Goal: Task Accomplishment & Management: Manage account settings

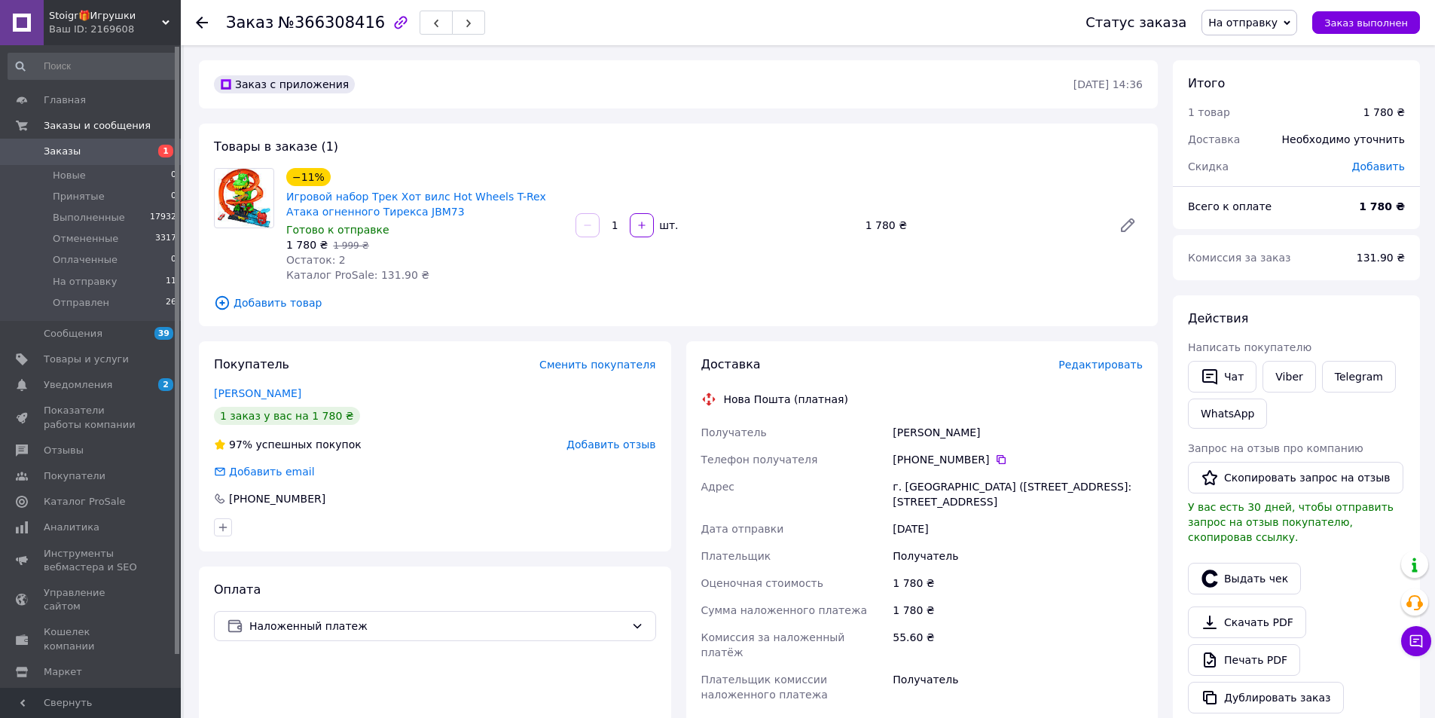
click at [1080, 366] on span "Редактировать" at bounding box center [1100, 364] width 84 height 12
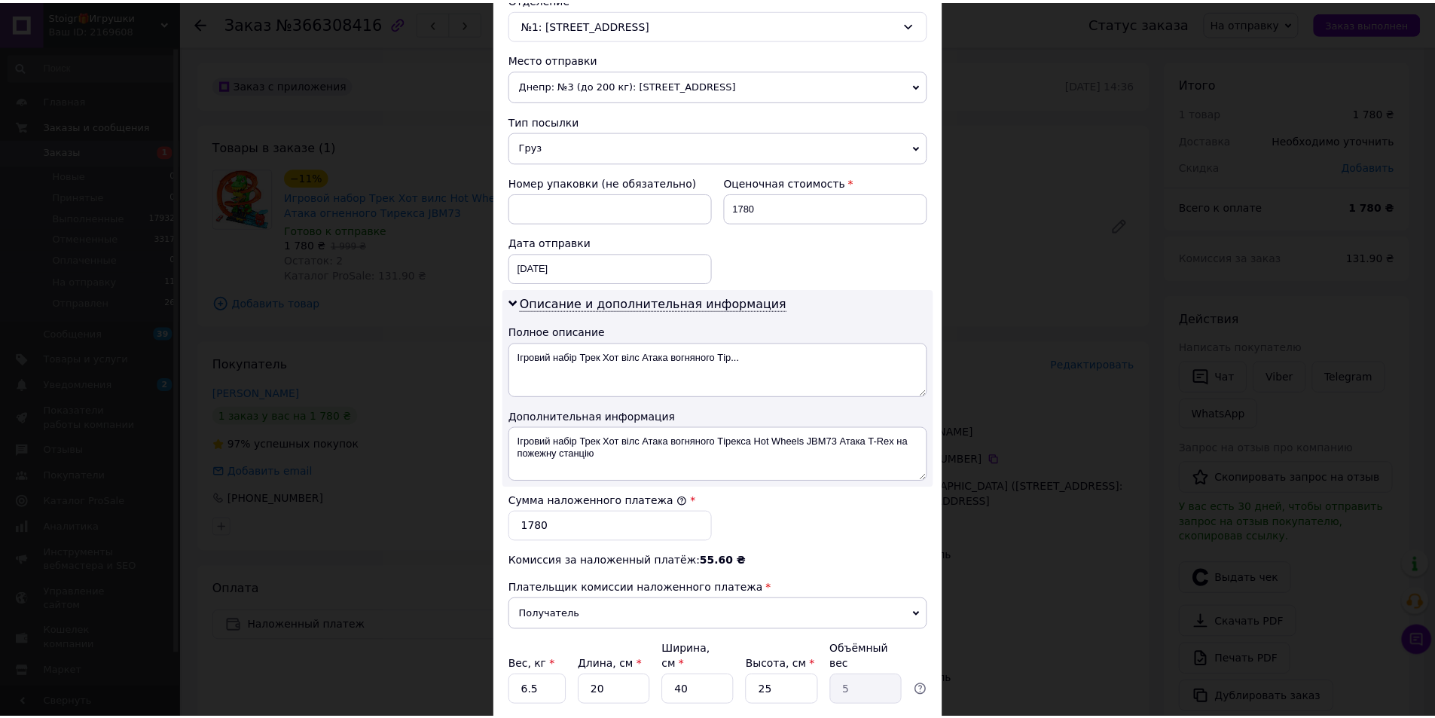
scroll to position [600, 0]
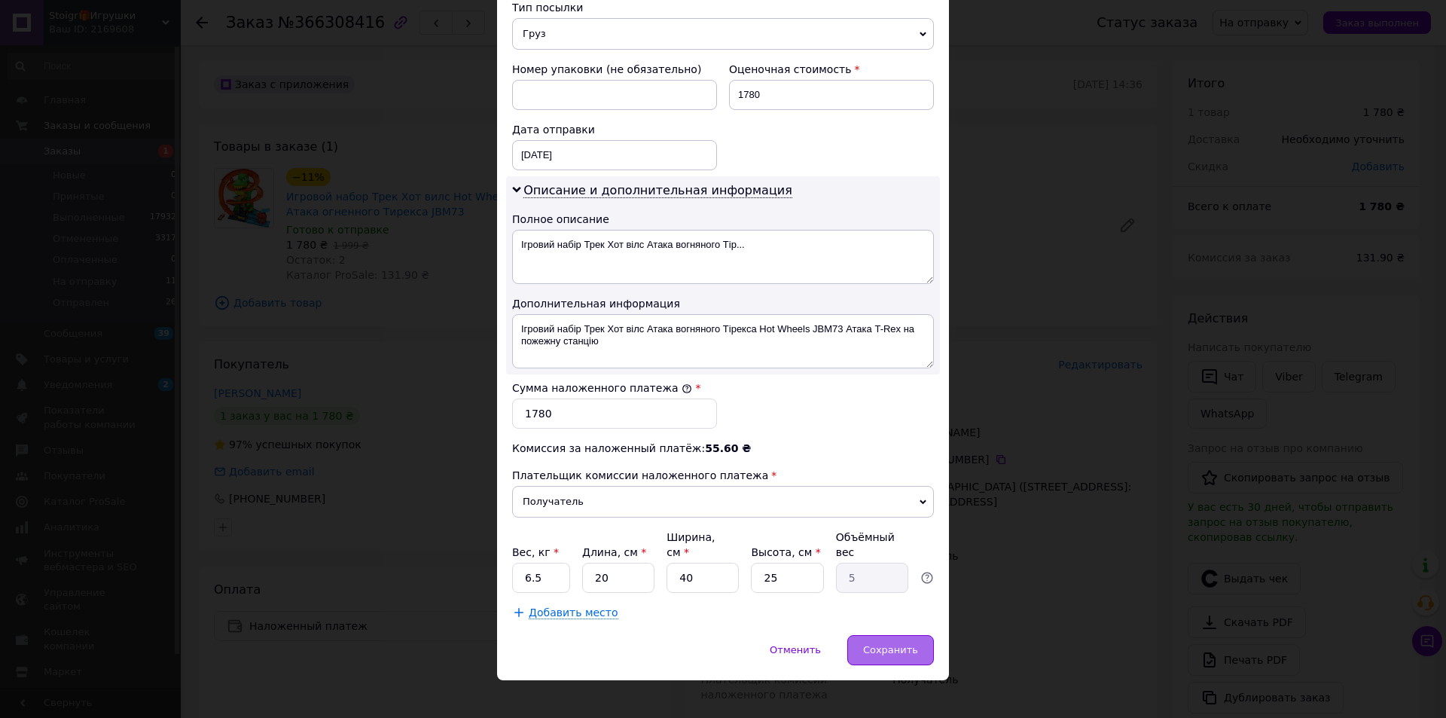
click at [884, 644] on span "Сохранить" at bounding box center [890, 649] width 55 height 11
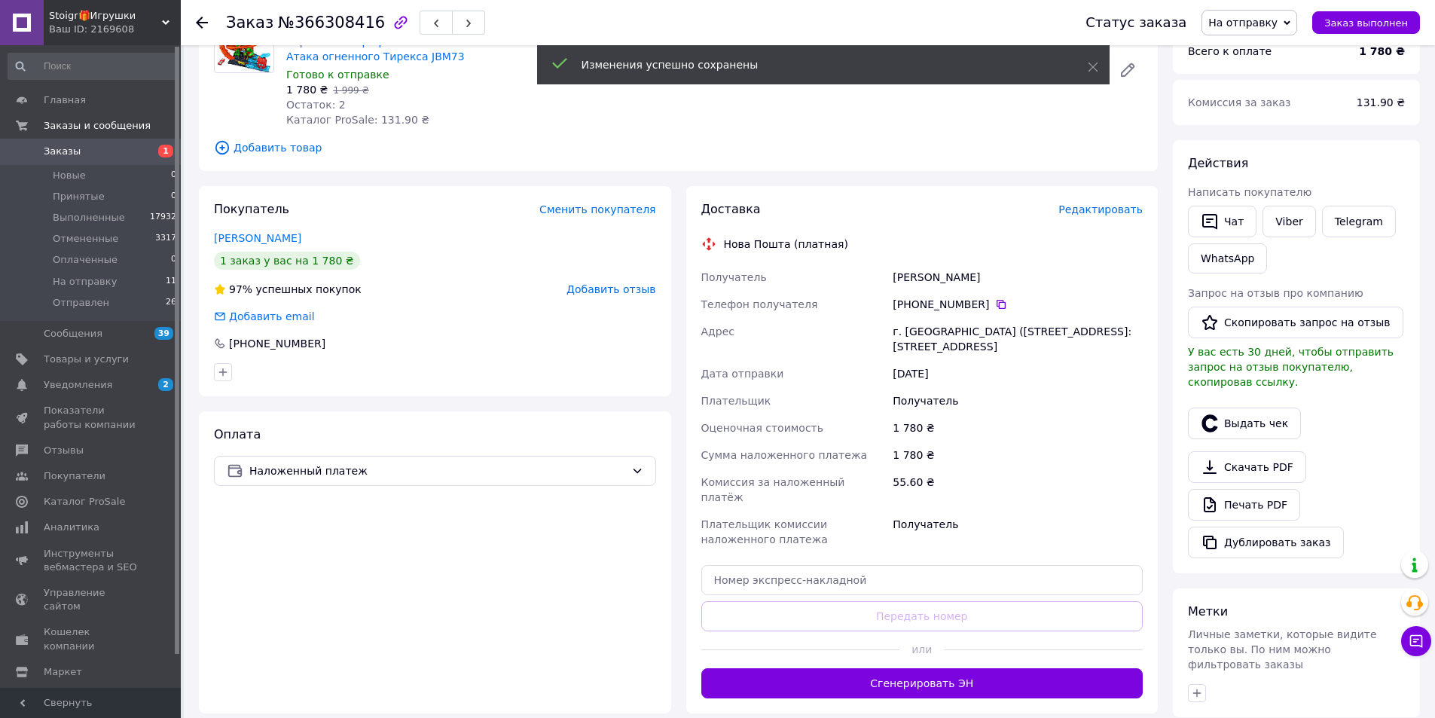
scroll to position [226, 0]
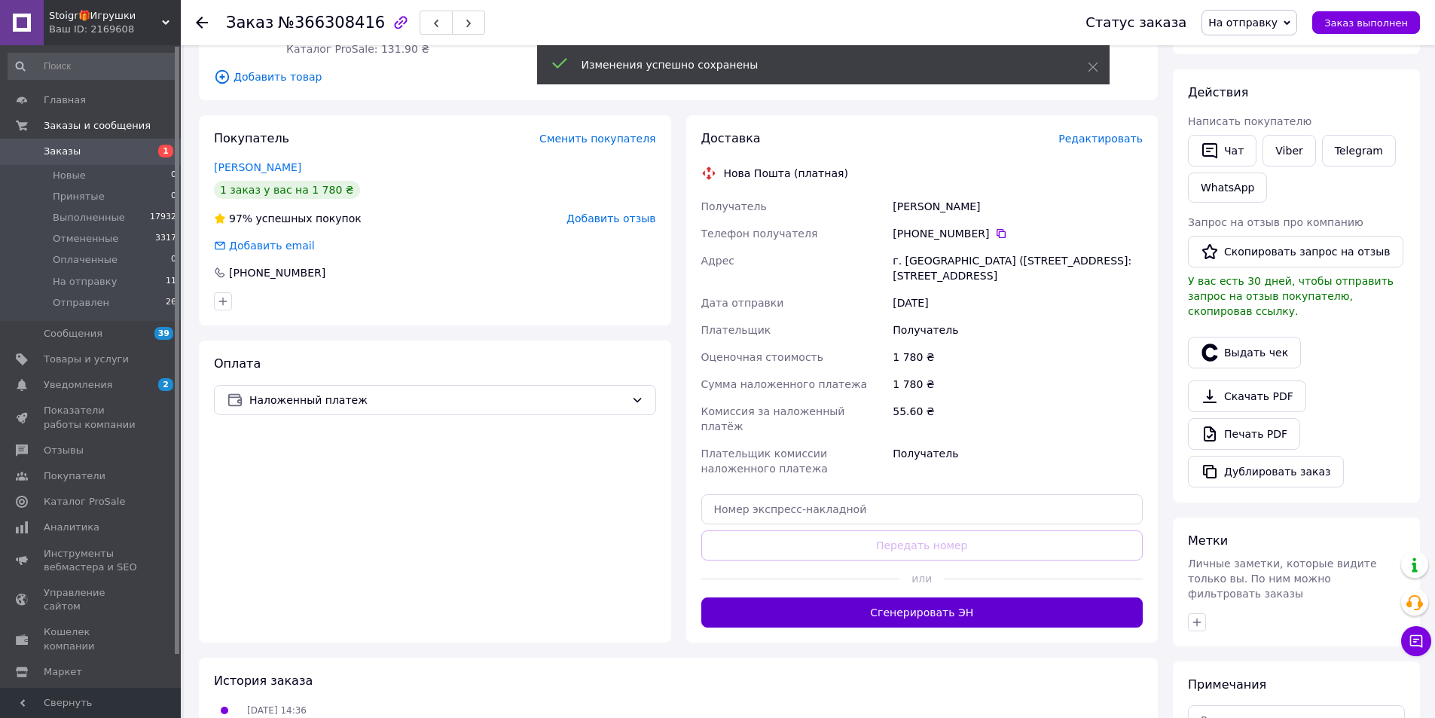
click at [963, 603] on button "Сгенерировать ЭН" at bounding box center [922, 612] width 442 height 30
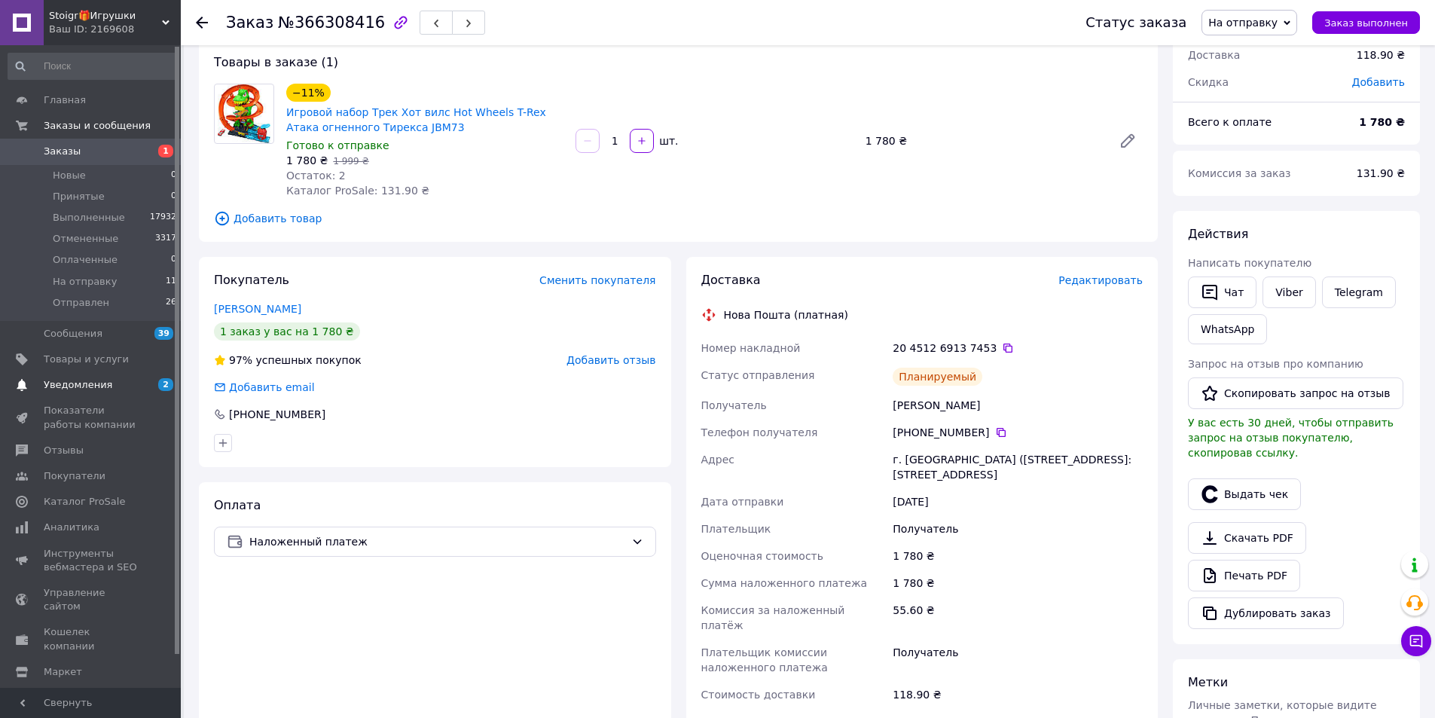
scroll to position [75, 0]
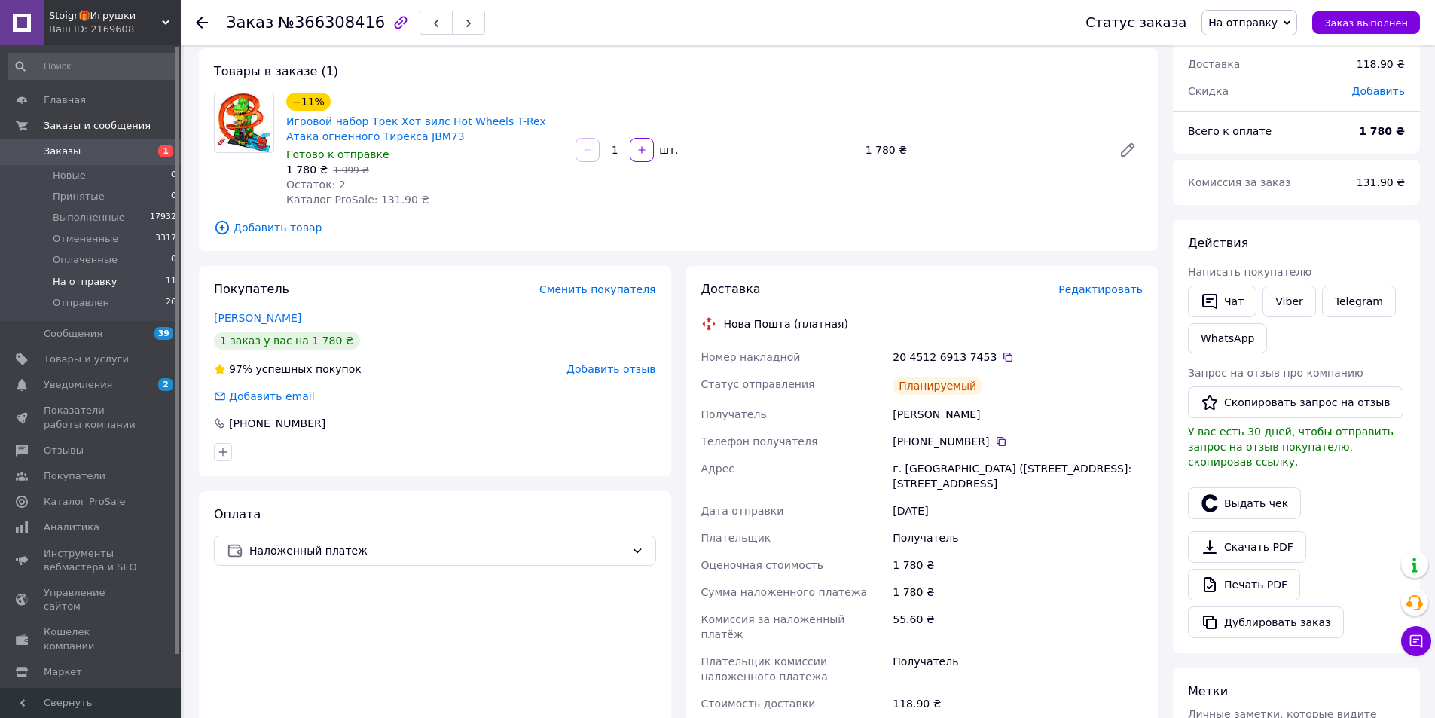
click at [104, 282] on span "На отправку" at bounding box center [85, 282] width 64 height 14
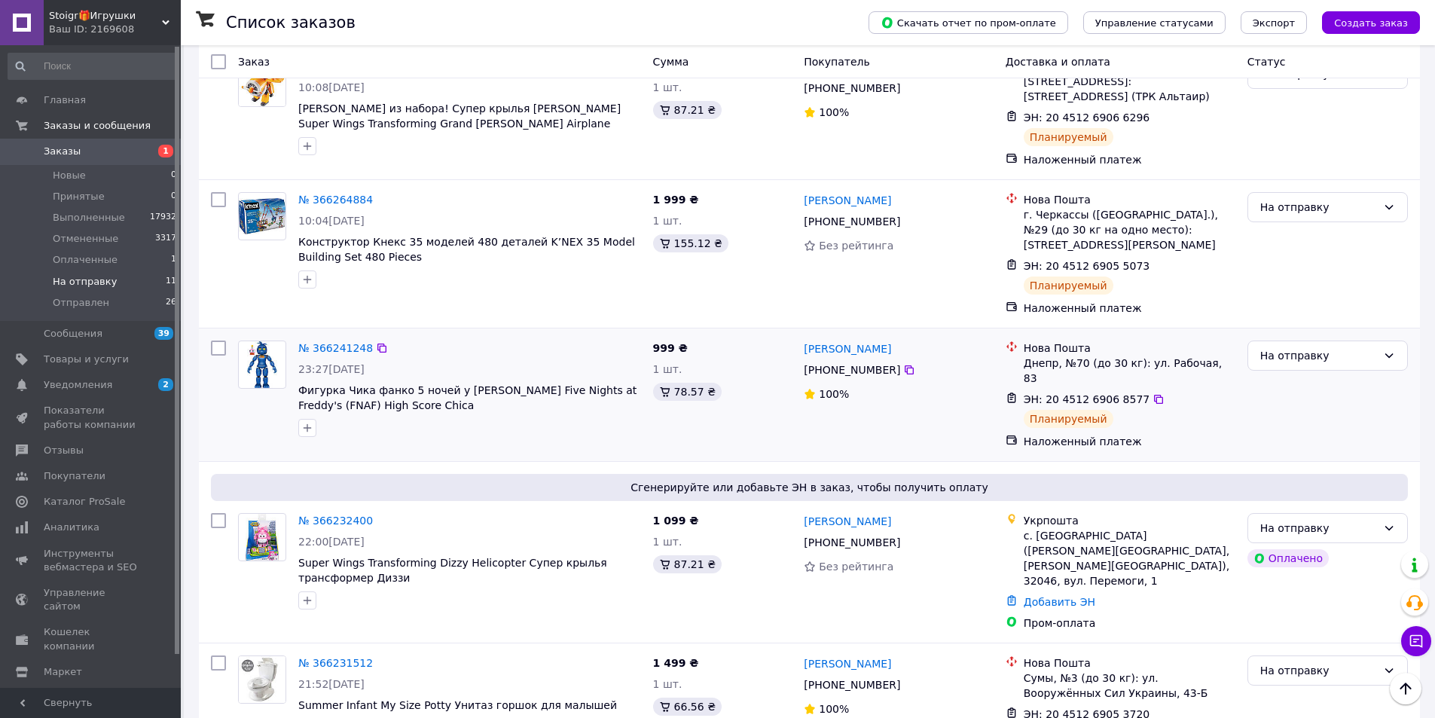
scroll to position [1256, 0]
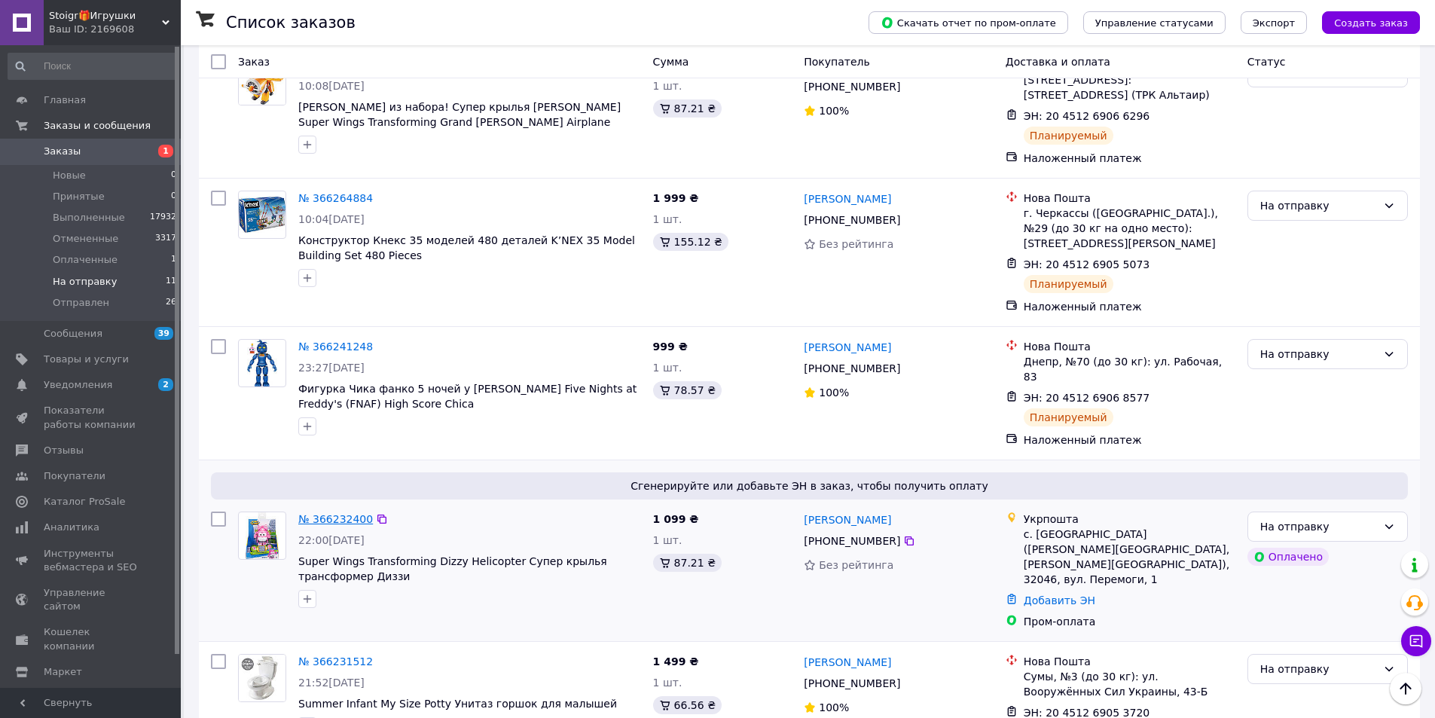
click at [319, 513] on link "№ 366232400" at bounding box center [335, 519] width 75 height 12
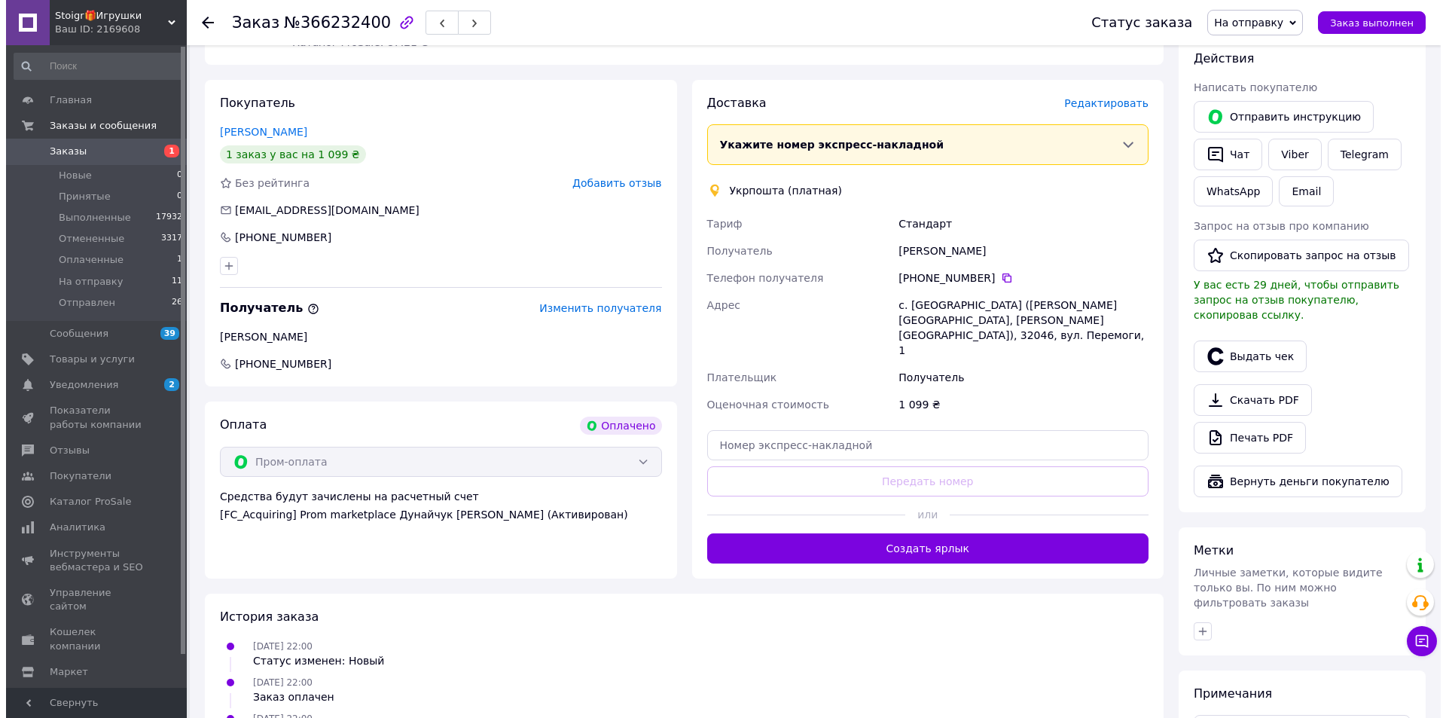
scroll to position [452, 0]
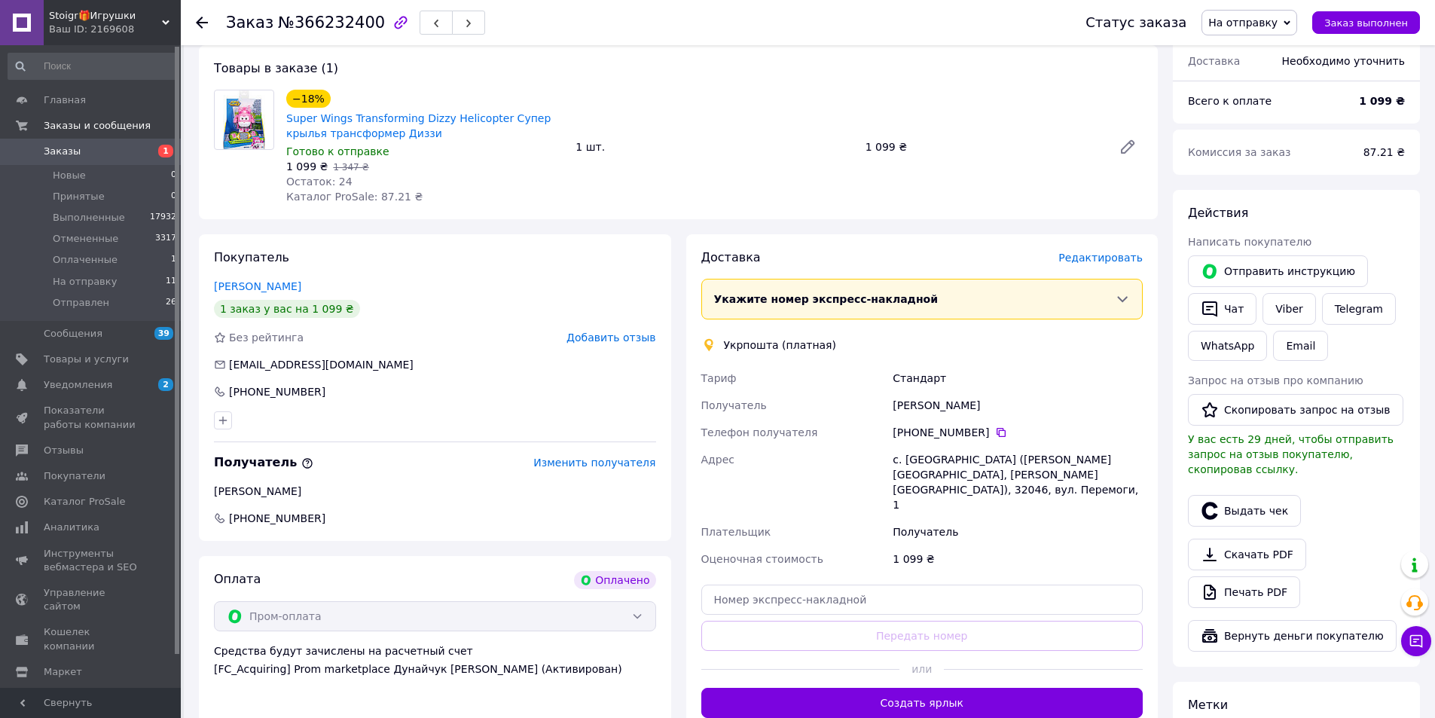
click at [1090, 255] on span "Редактировать" at bounding box center [1100, 258] width 84 height 12
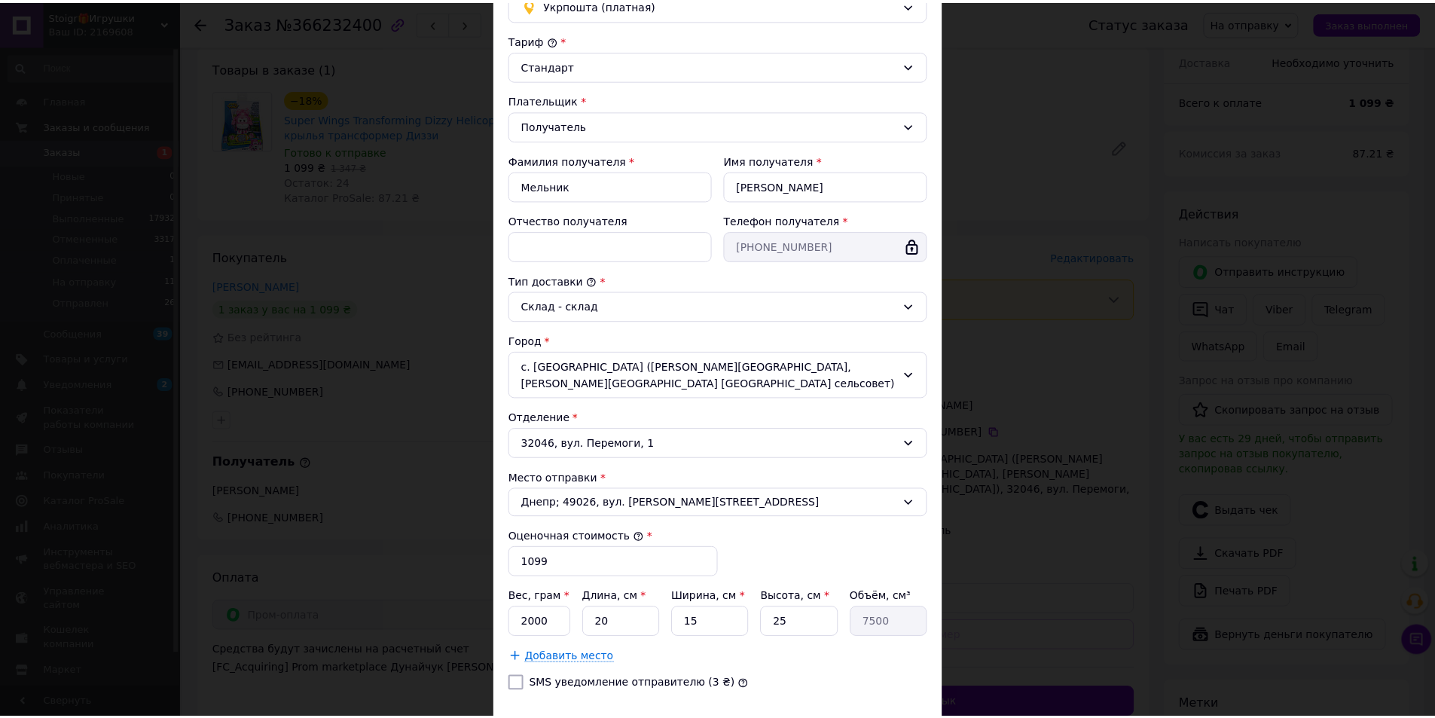
scroll to position [224, 0]
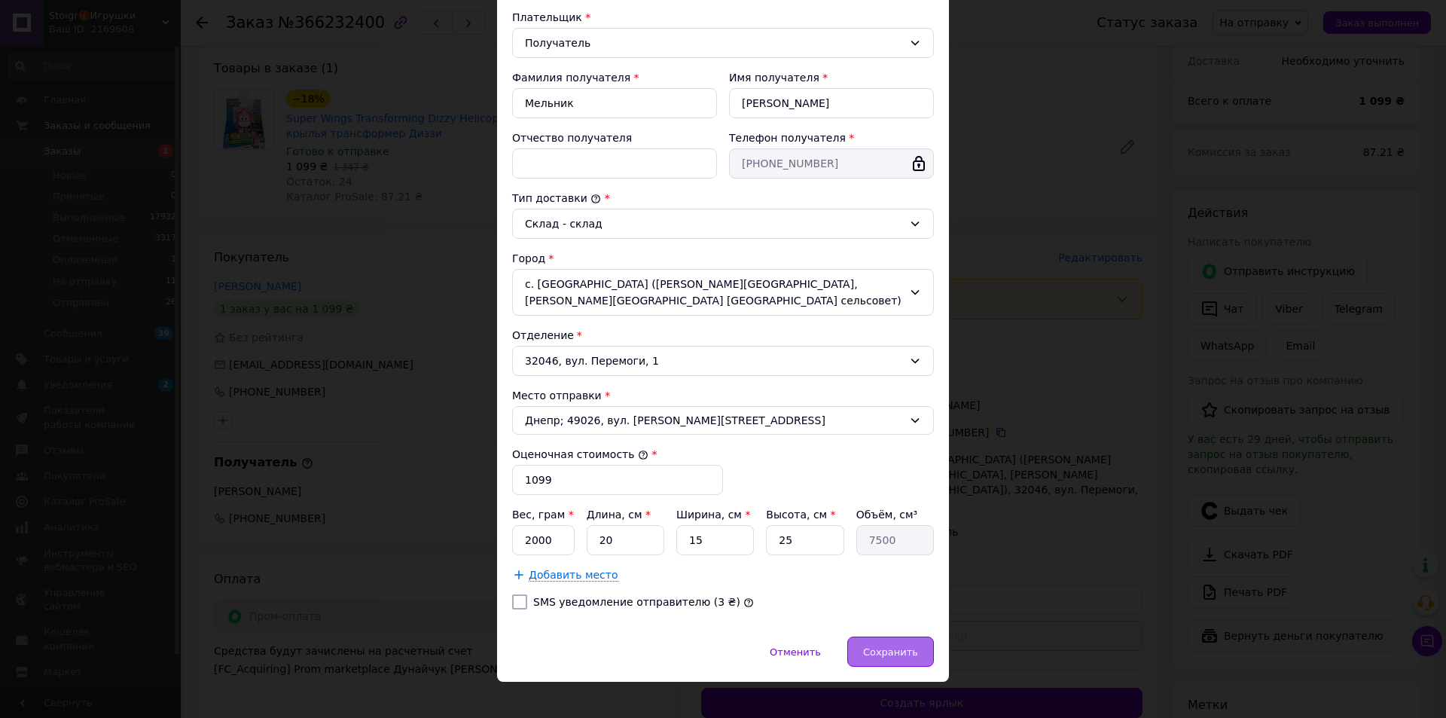
click at [886, 646] on span "Сохранить" at bounding box center [890, 651] width 55 height 11
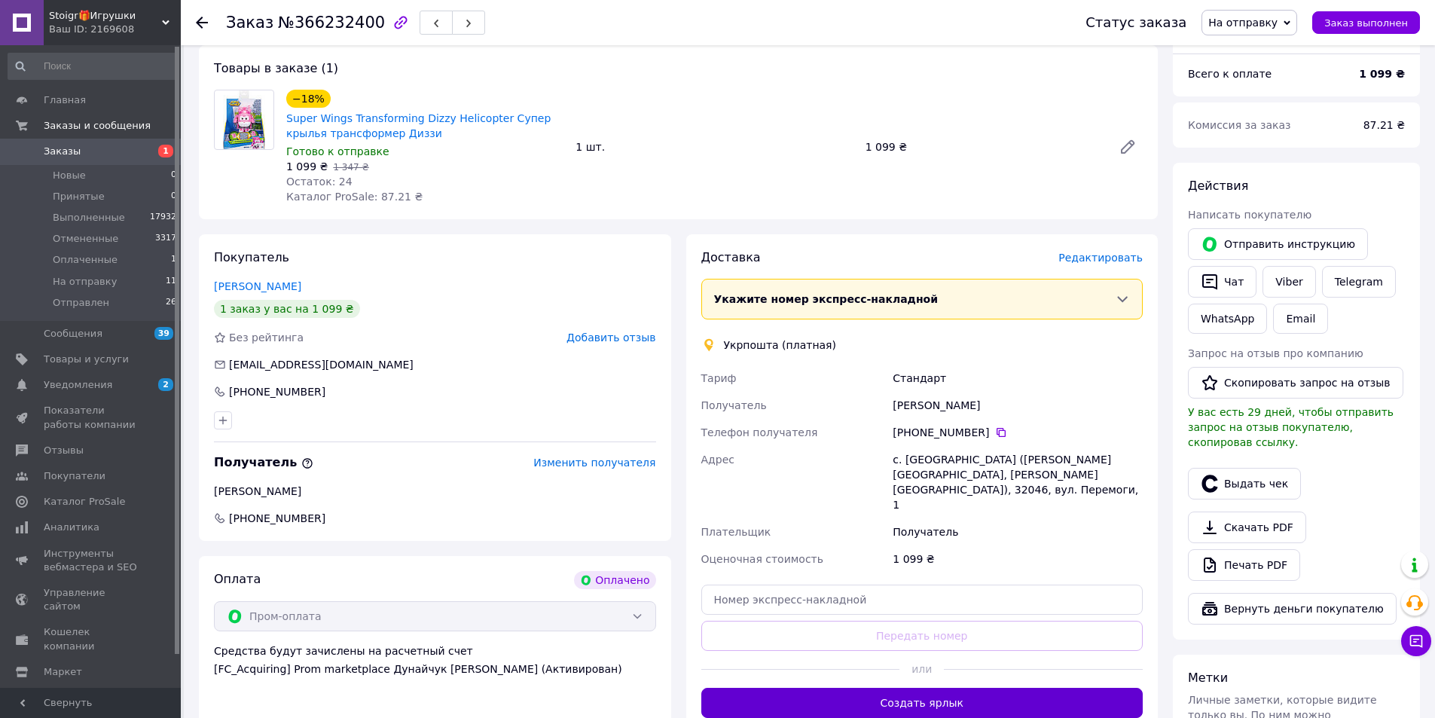
click at [946, 688] on button "Создать ярлык" at bounding box center [922, 703] width 442 height 30
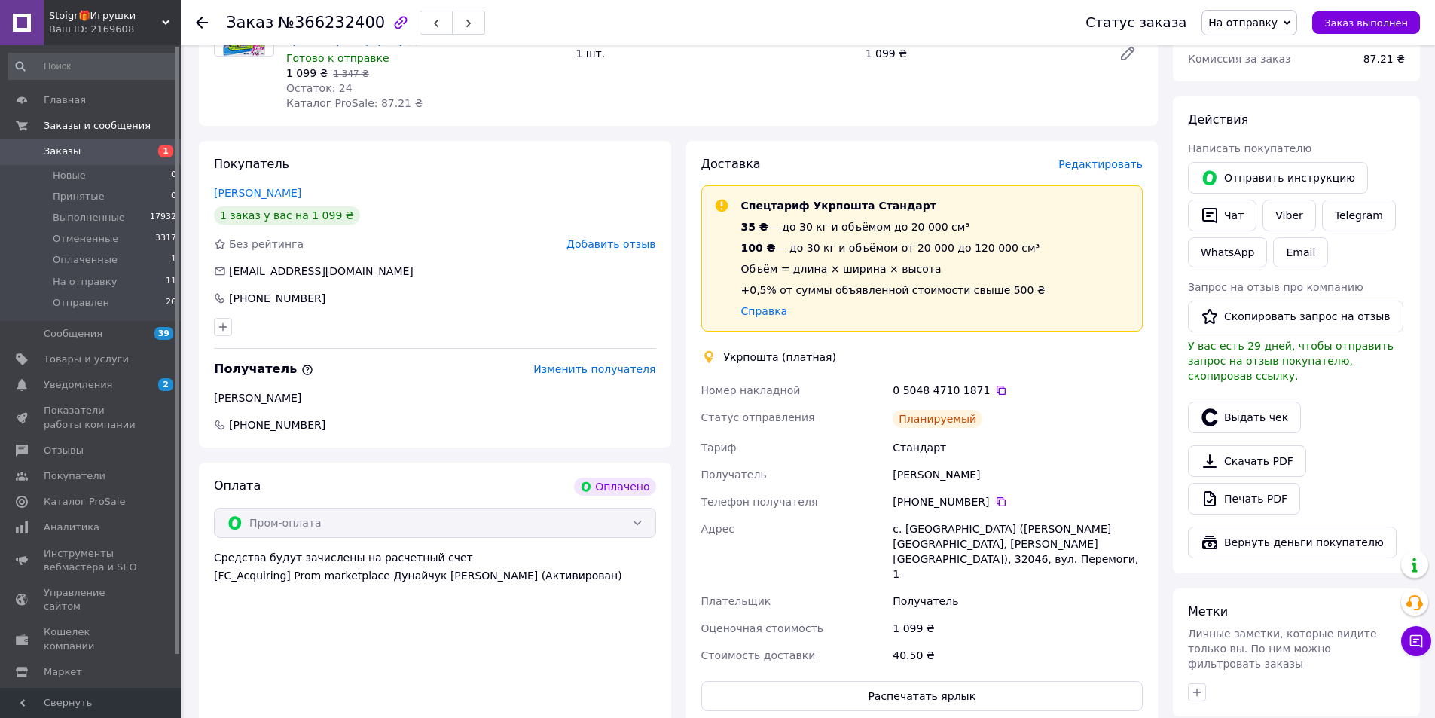
scroll to position [678, 0]
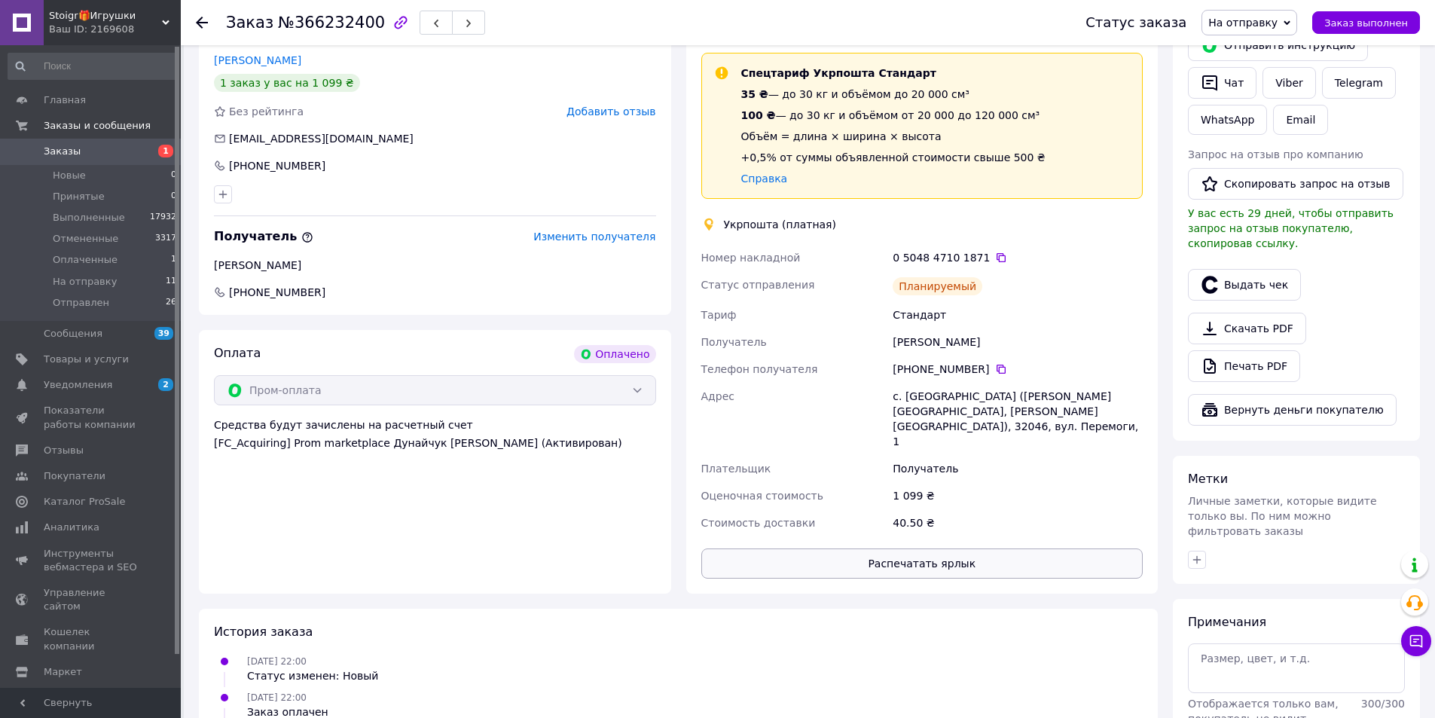
click at [999, 548] on button "Распечатать ярлык" at bounding box center [922, 563] width 442 height 30
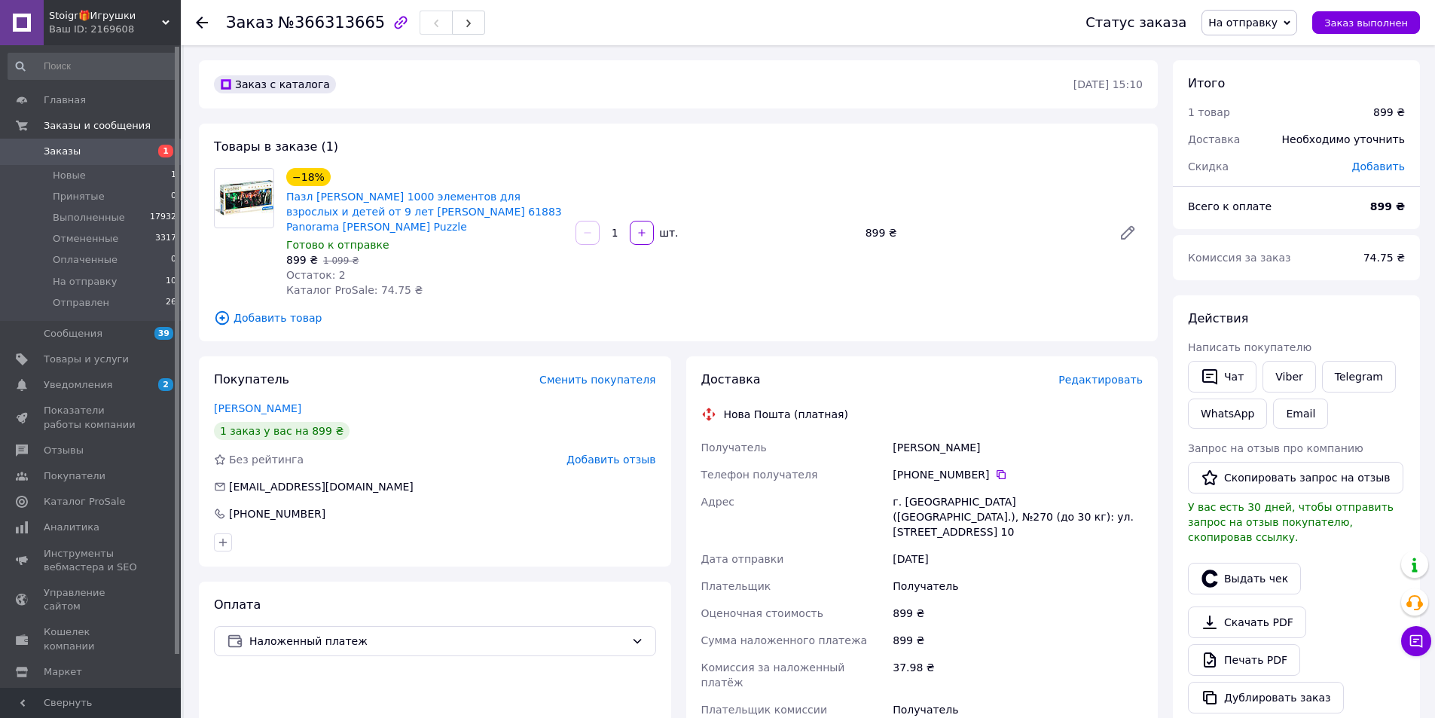
click at [1103, 371] on div "Доставка Редактировать" at bounding box center [922, 379] width 442 height 17
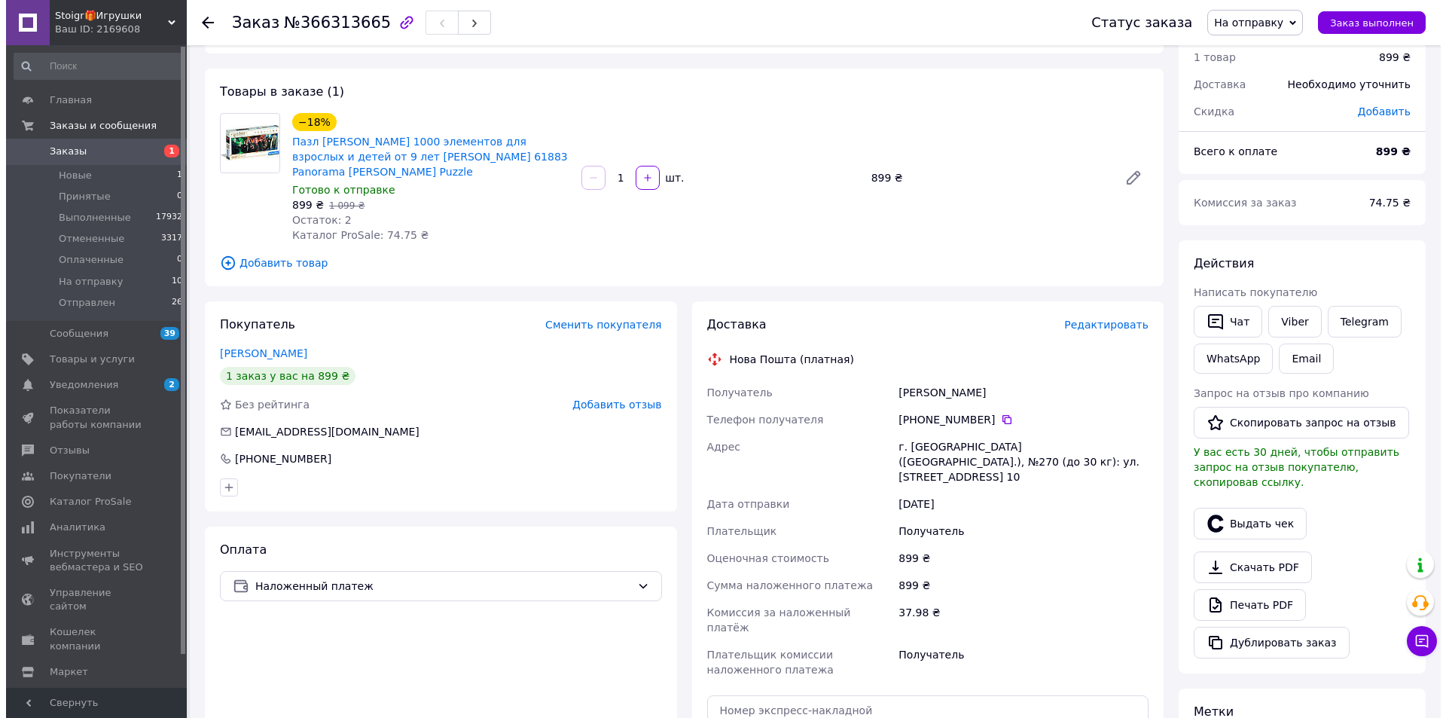
scroll to position [53, 0]
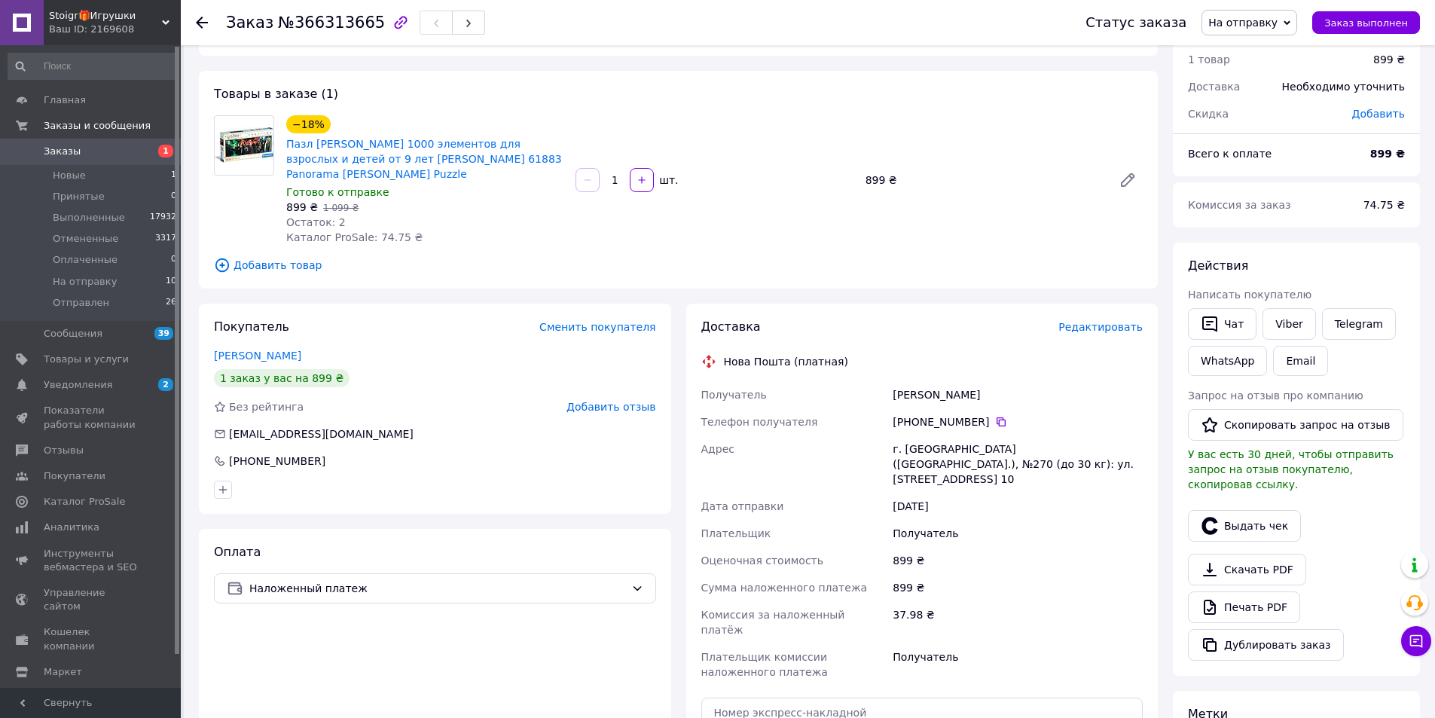
click at [1080, 322] on span "Редактировать" at bounding box center [1100, 327] width 84 height 12
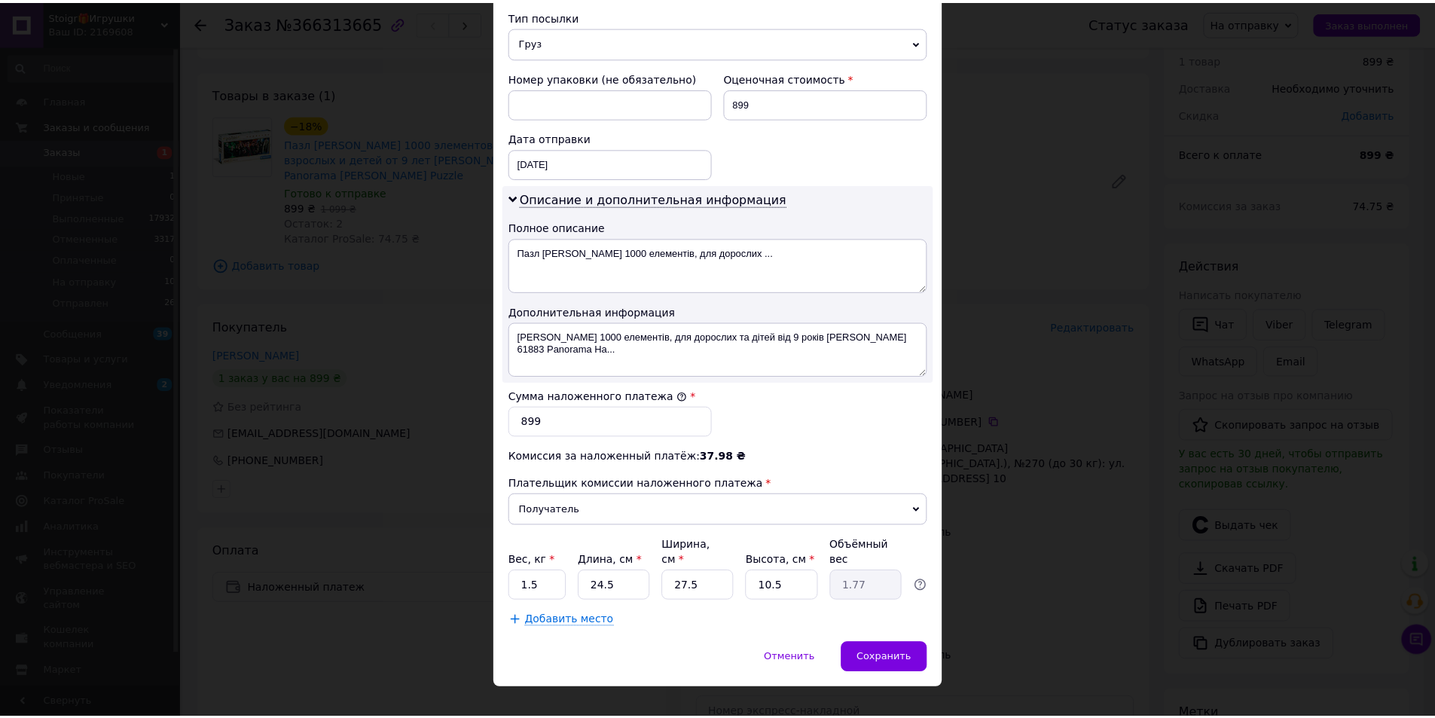
scroll to position [600, 0]
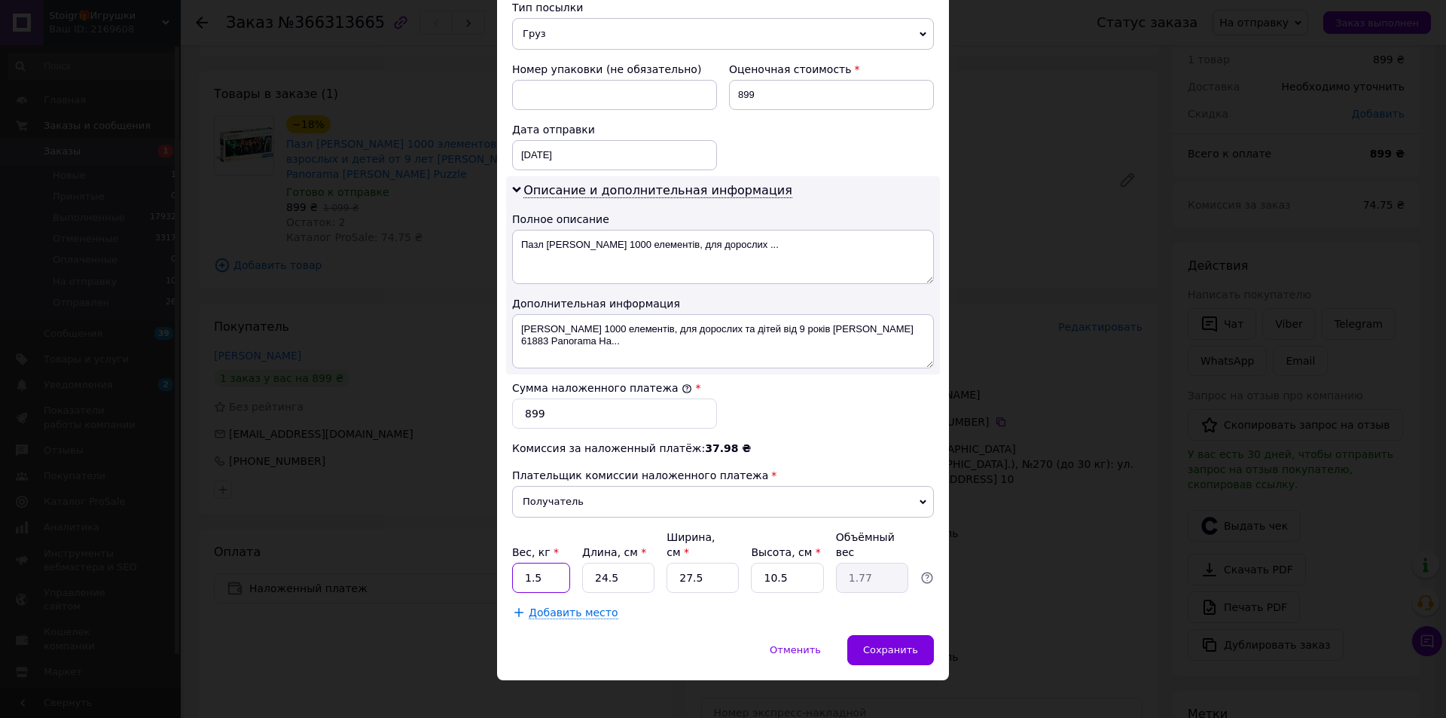
click at [557, 564] on input "1.5" at bounding box center [541, 578] width 58 height 30
type input "2"
click at [909, 644] on span "Сохранить" at bounding box center [890, 649] width 55 height 11
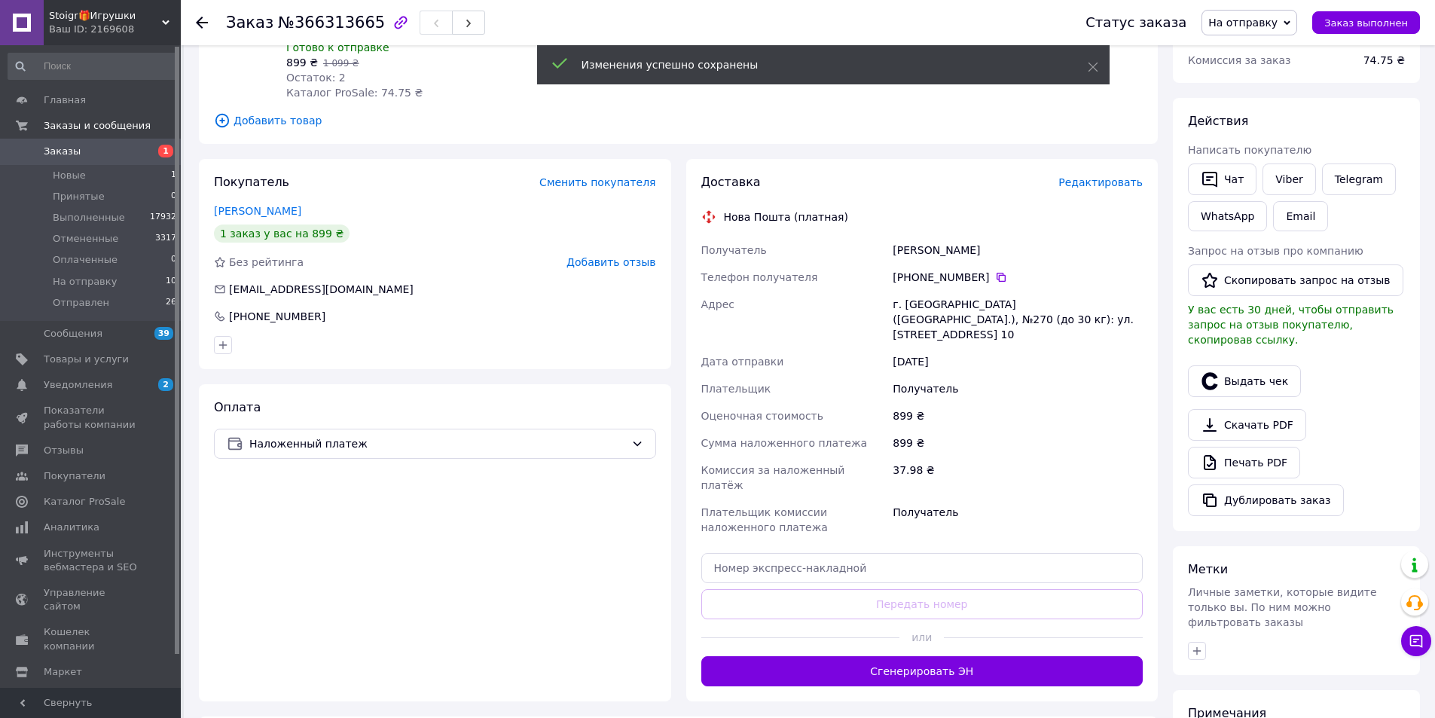
scroll to position [203, 0]
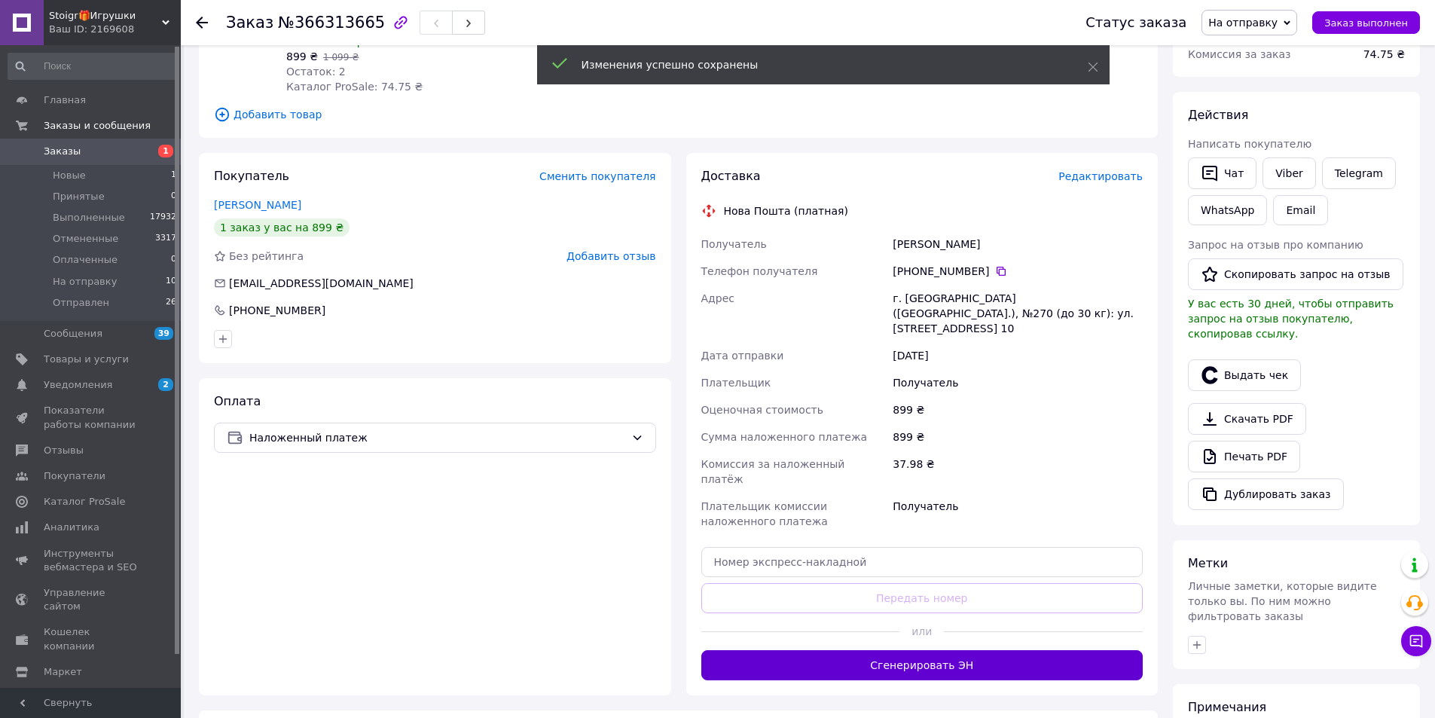
click at [935, 650] on button "Сгенерировать ЭН" at bounding box center [922, 665] width 442 height 30
